Goal: Task Accomplishment & Management: Use online tool/utility

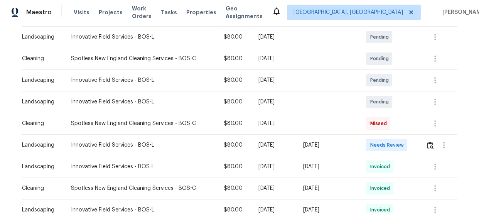
scroll to position [140, 0]
click at [430, 147] on img "button" at bounding box center [430, 144] width 7 height 7
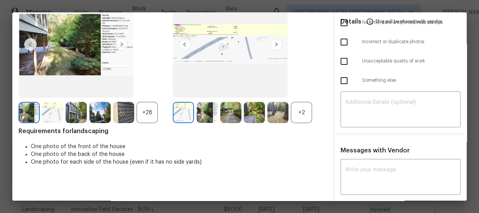
scroll to position [72, 0]
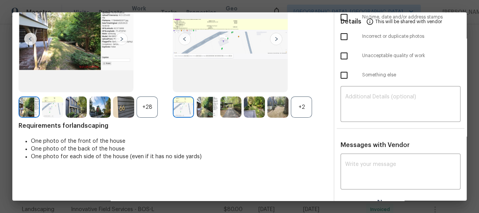
click at [297, 111] on div "+2" at bounding box center [301, 106] width 21 height 21
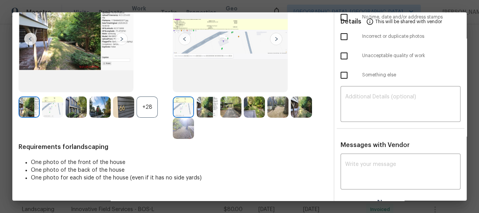
click at [142, 111] on div "+28" at bounding box center [147, 106] width 21 height 21
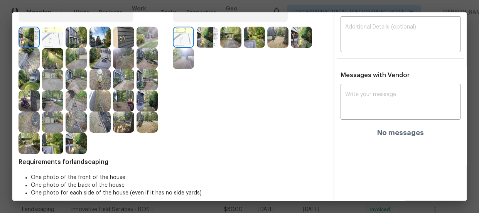
scroll to position [142, 0]
drag, startPoint x: 196, startPoint y: 5, endPoint x: 197, endPoint y: 19, distance: 14.3
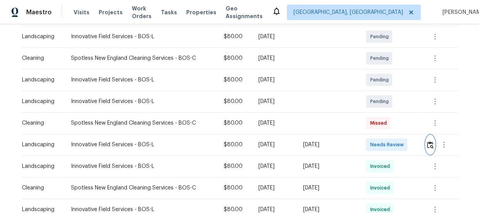
click at [428, 149] on button "button" at bounding box center [430, 144] width 9 height 19
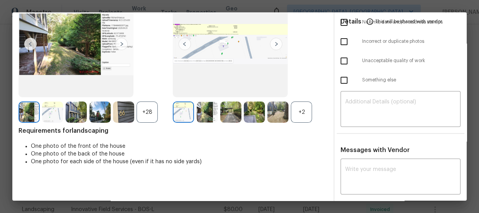
scroll to position [70, 0]
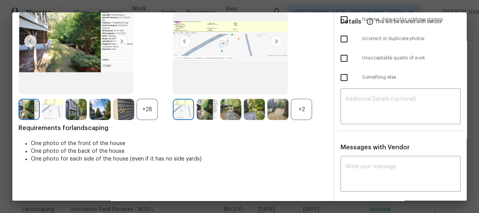
click at [150, 107] on div "+28" at bounding box center [147, 109] width 21 height 21
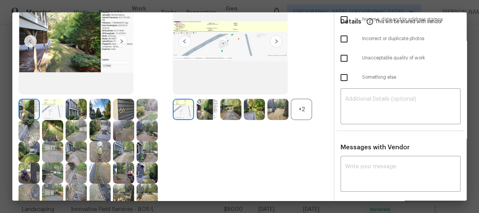
click at [299, 113] on div "+2" at bounding box center [301, 109] width 21 height 21
click at [198, 118] on img at bounding box center [207, 109] width 21 height 21
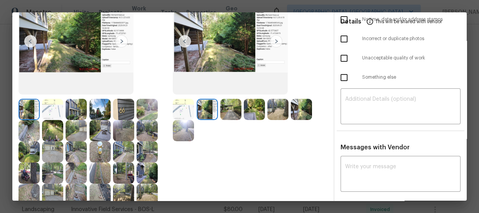
click at [217, 115] on div at bounding box center [209, 109] width 24 height 21
click at [232, 116] on img at bounding box center [230, 109] width 21 height 21
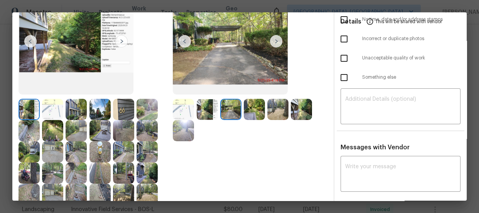
click at [257, 119] on img at bounding box center [254, 109] width 21 height 21
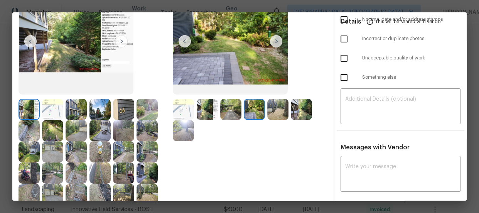
click at [276, 112] on img at bounding box center [277, 109] width 21 height 21
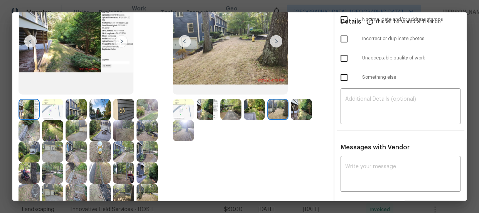
click at [291, 112] on img at bounding box center [301, 109] width 21 height 21
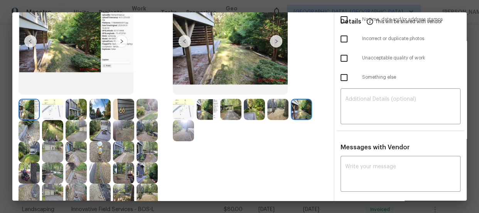
click at [185, 126] on img at bounding box center [183, 130] width 21 height 21
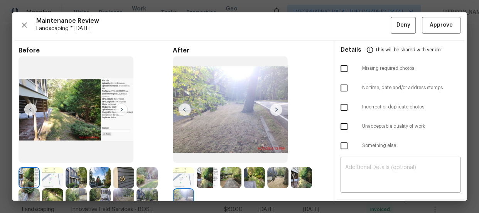
scroll to position [0, 0]
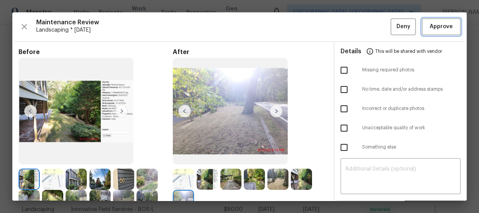
click at [440, 24] on span "Approve" at bounding box center [441, 27] width 23 height 10
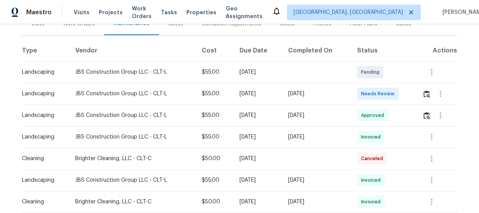
scroll to position [105, 0]
click at [425, 93] on img "button" at bounding box center [427, 93] width 7 height 7
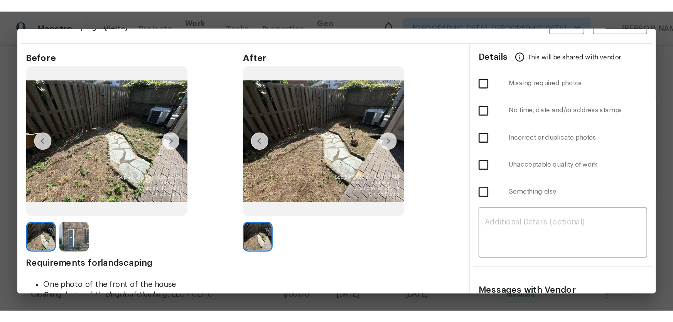
scroll to position [35, 0]
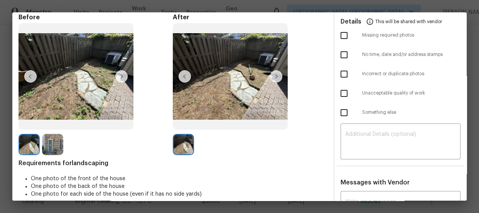
click at [51, 140] on img at bounding box center [52, 144] width 21 height 21
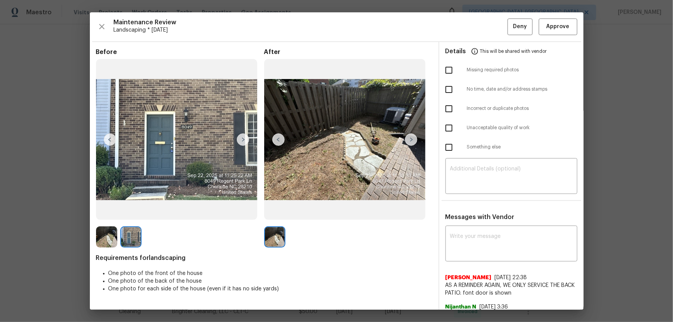
scroll to position [0, 0]
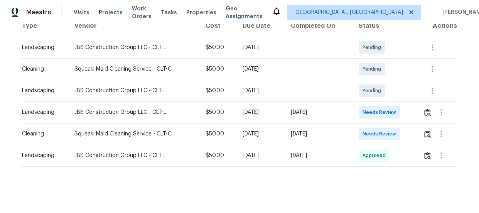
scroll to position [134, 0]
click at [423, 110] on div at bounding box center [440, 112] width 34 height 19
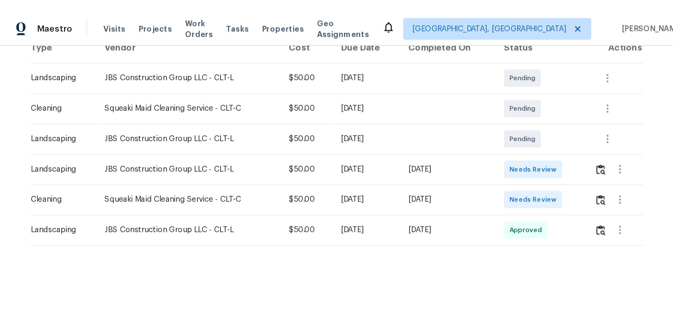
scroll to position [121, 0]
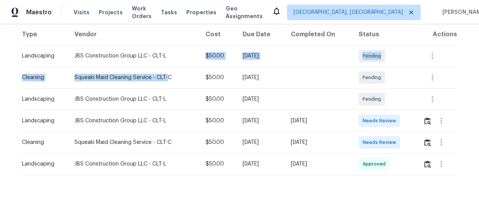
drag, startPoint x: 162, startPoint y: 66, endPoint x: 235, endPoint y: 107, distance: 84.0
click at [200, 84] on tr "Cleaning Squeaki Maid Cleaning Service - CLT-C $50.00 Fri, Oct 03 2025 Pending" at bounding box center [240, 78] width 436 height 22
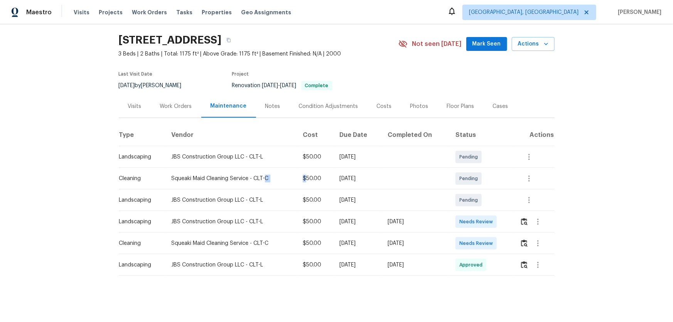
scroll to position [27, 0]
click at [479, 213] on img "button" at bounding box center [524, 221] width 7 height 7
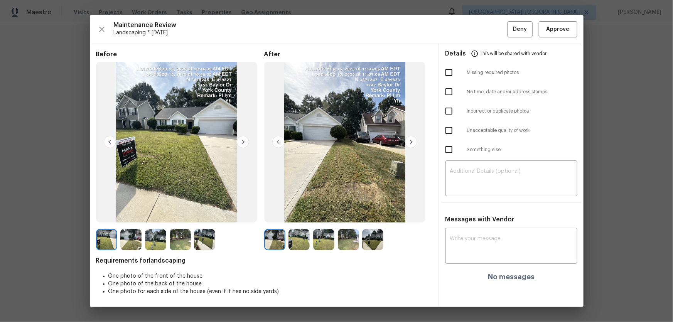
click at [305, 213] on img at bounding box center [299, 239] width 21 height 21
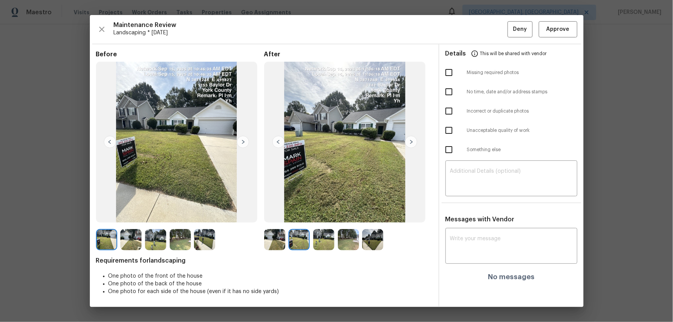
click at [321, 213] on img at bounding box center [323, 239] width 21 height 21
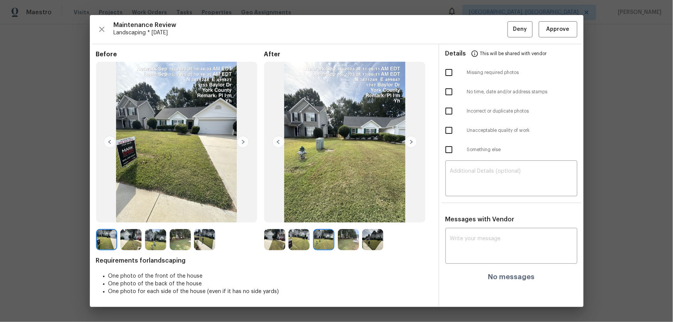
click at [345, 213] on img at bounding box center [348, 239] width 21 height 21
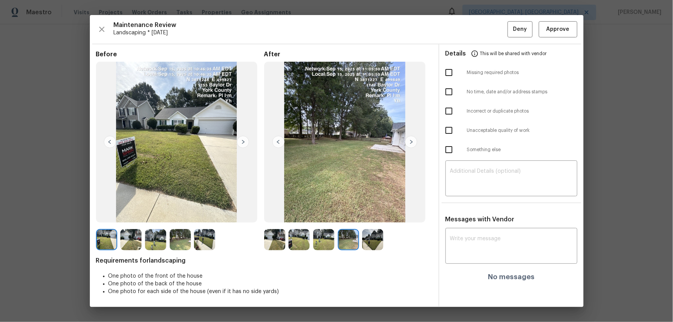
click at [362, 213] on img at bounding box center [372, 239] width 21 height 21
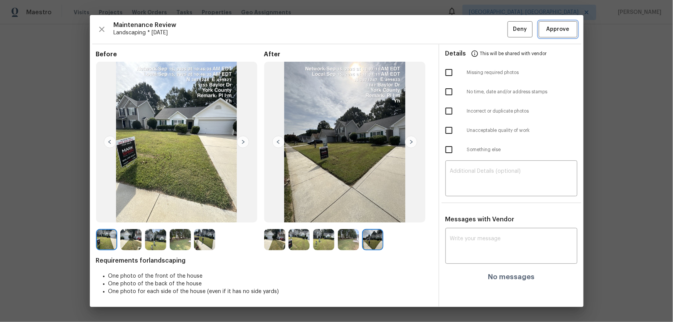
click at [479, 34] on span "Approve" at bounding box center [558, 30] width 23 height 10
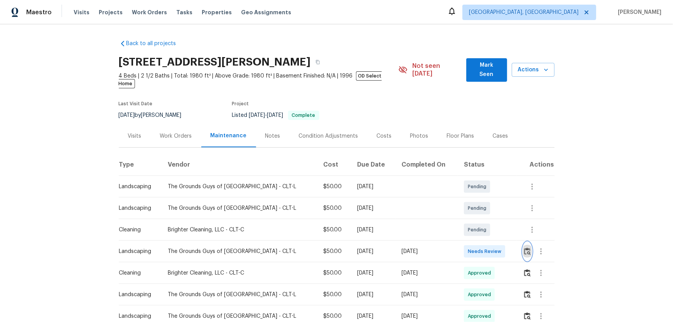
click at [525, 248] on img "button" at bounding box center [527, 251] width 7 height 7
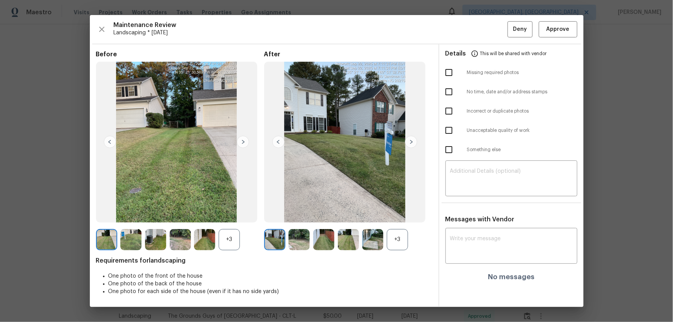
click at [403, 235] on div "+3" at bounding box center [397, 239] width 21 height 21
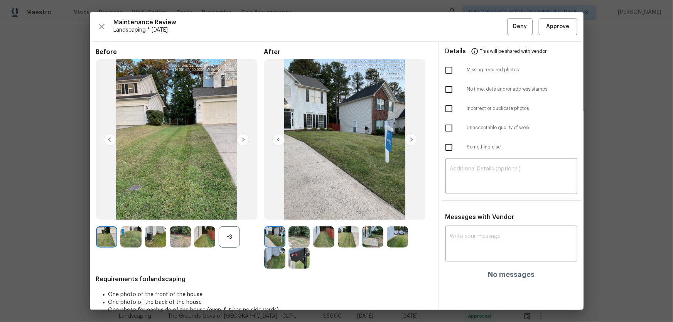
click at [226, 238] on div "+3" at bounding box center [229, 237] width 21 height 21
click at [301, 233] on img at bounding box center [299, 237] width 21 height 21
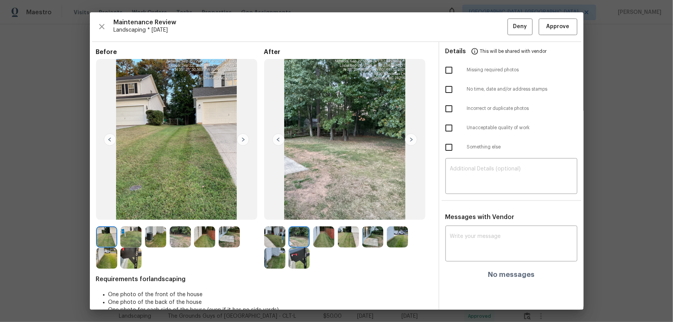
click at [321, 239] on img at bounding box center [323, 237] width 21 height 21
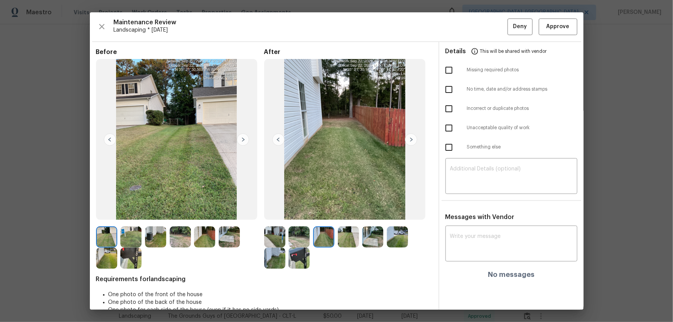
click at [346, 240] on img at bounding box center [348, 237] width 21 height 21
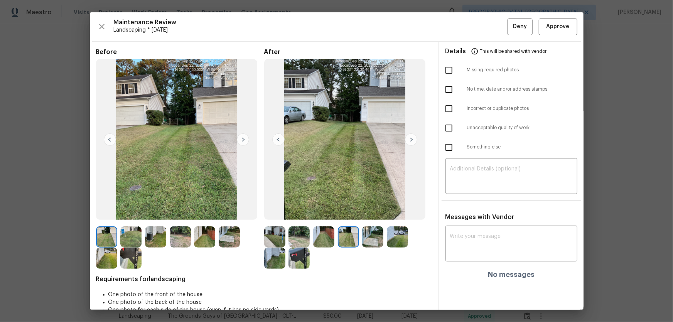
click at [372, 240] on img at bounding box center [372, 237] width 21 height 21
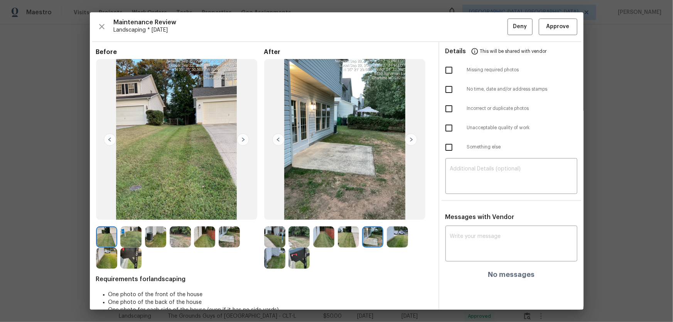
click at [394, 241] on img at bounding box center [397, 237] width 21 height 21
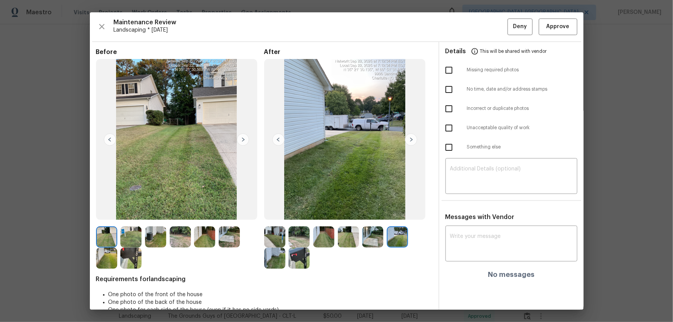
click at [272, 248] on img at bounding box center [274, 258] width 21 height 21
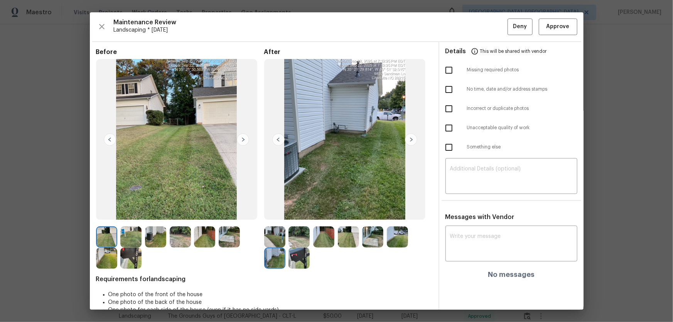
click at [297, 259] on img at bounding box center [299, 258] width 21 height 21
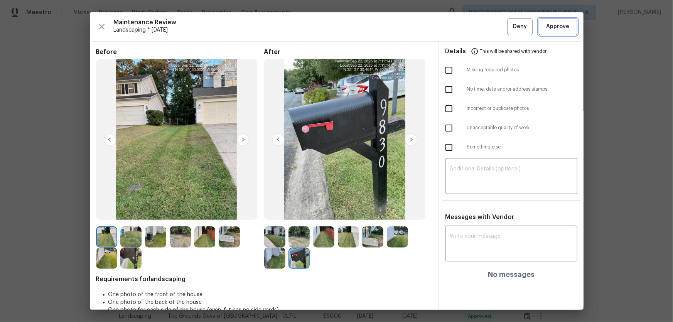
click at [544, 34] on button "Approve" at bounding box center [558, 27] width 39 height 17
